Goal: Find specific page/section

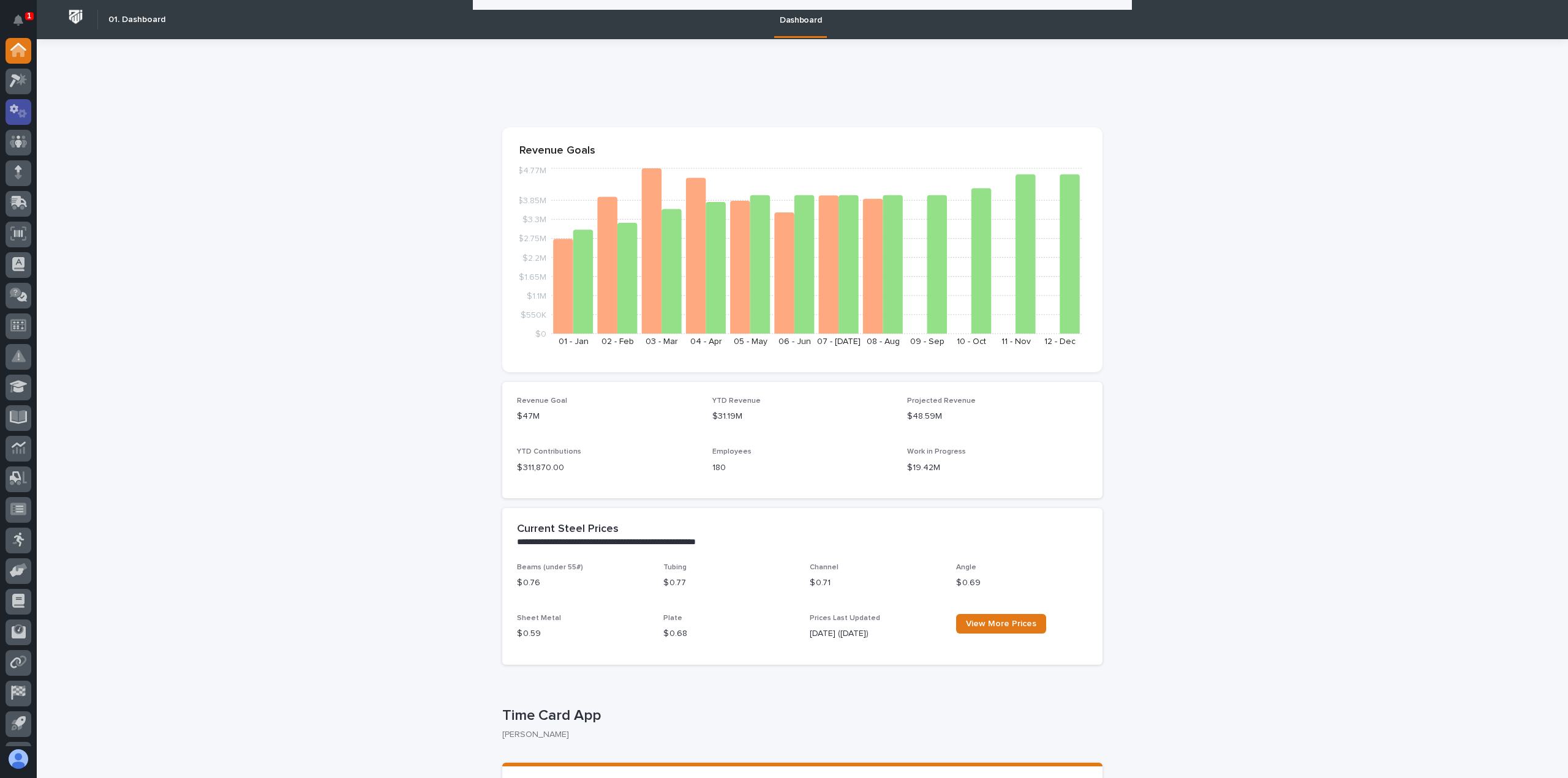
scroll to position [1388, 0]
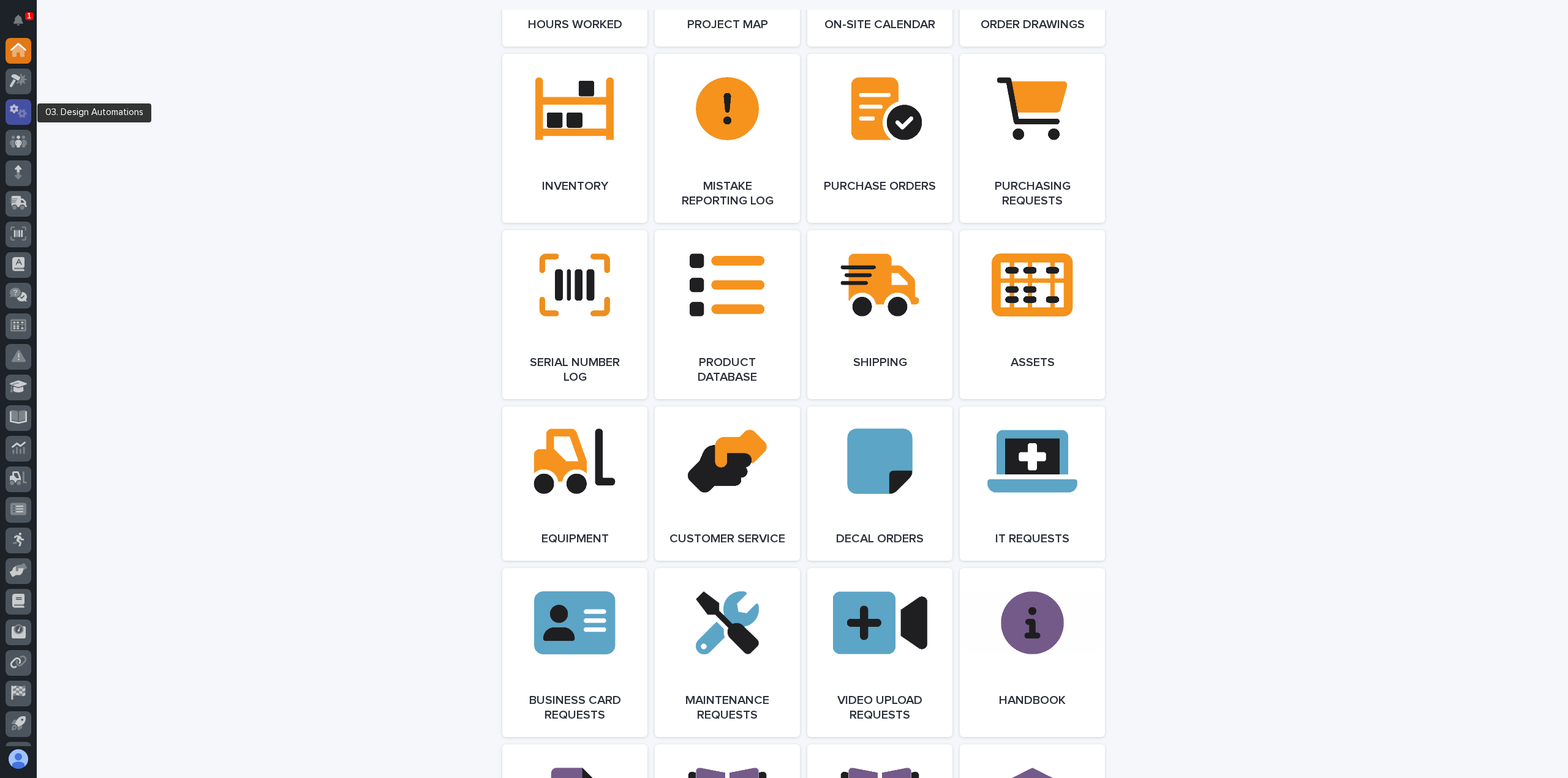
click at [15, 109] on icon at bounding box center [14, 109] width 8 height 9
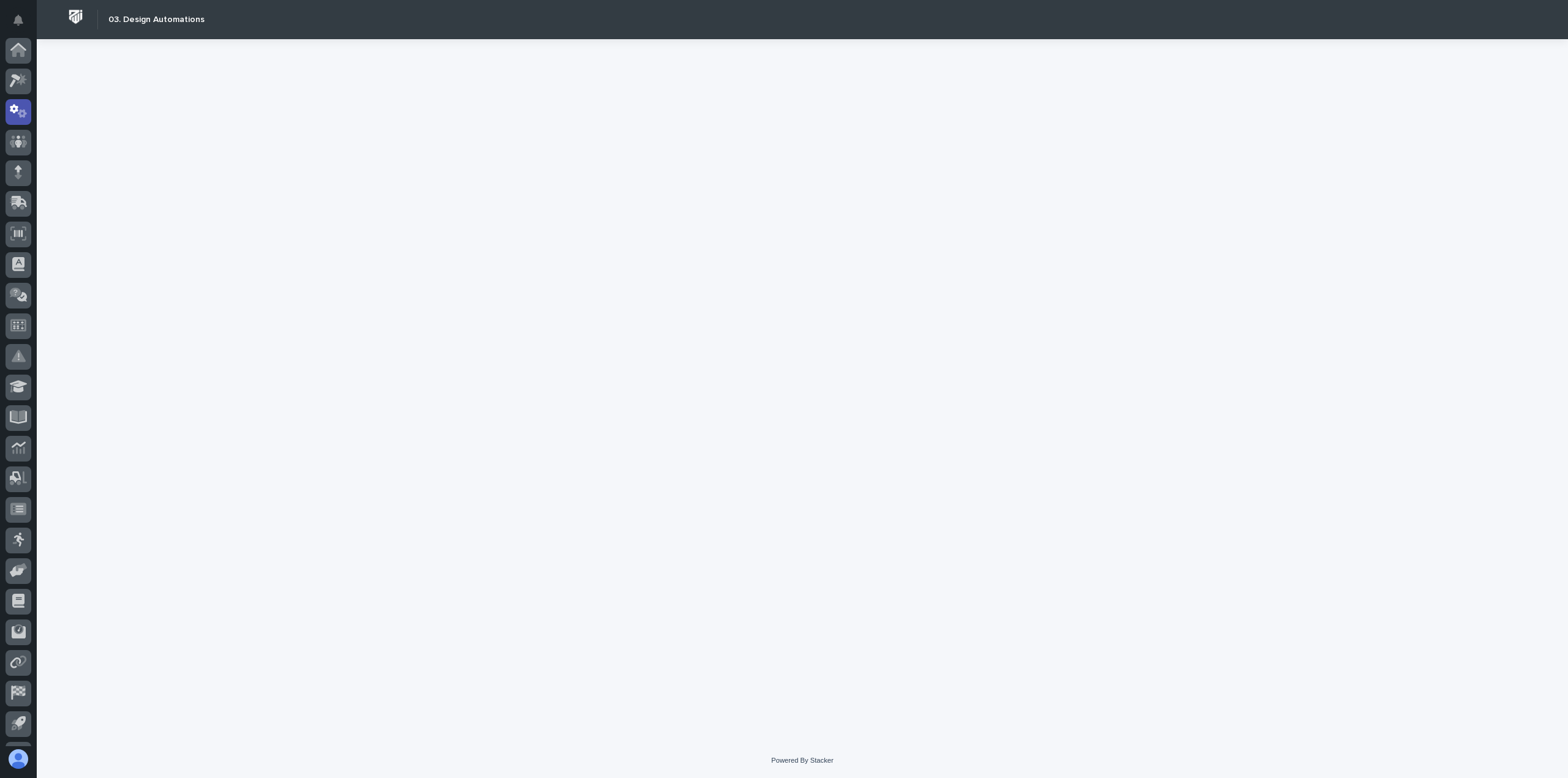
scroll to position [56, 0]
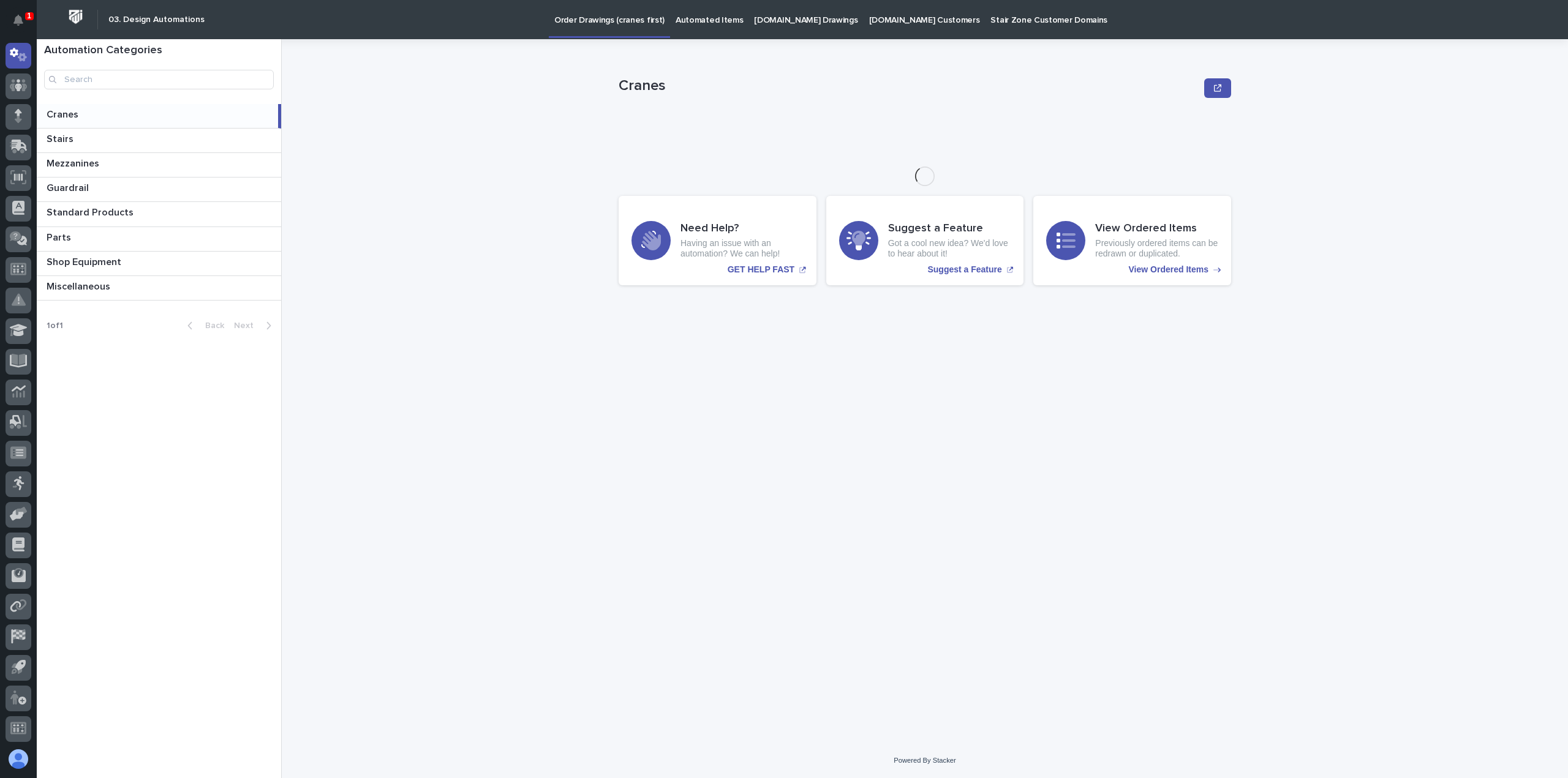
click at [784, 19] on p "[DOMAIN_NAME] Drawings" at bounding box center [806, 12] width 104 height 25
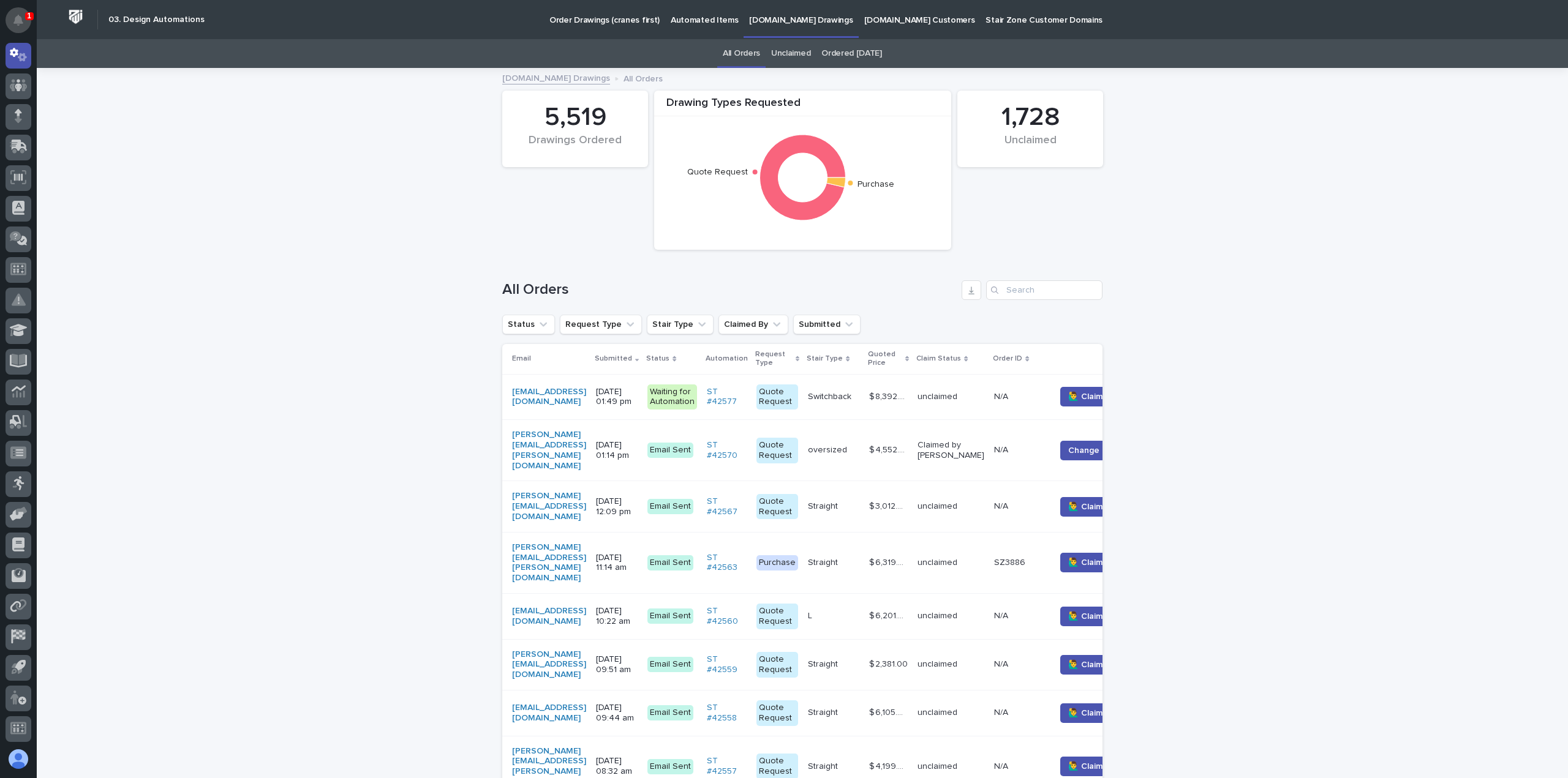
click at [16, 20] on icon "Notifications" at bounding box center [19, 20] width 10 height 11
